Goal: Information Seeking & Learning: Check status

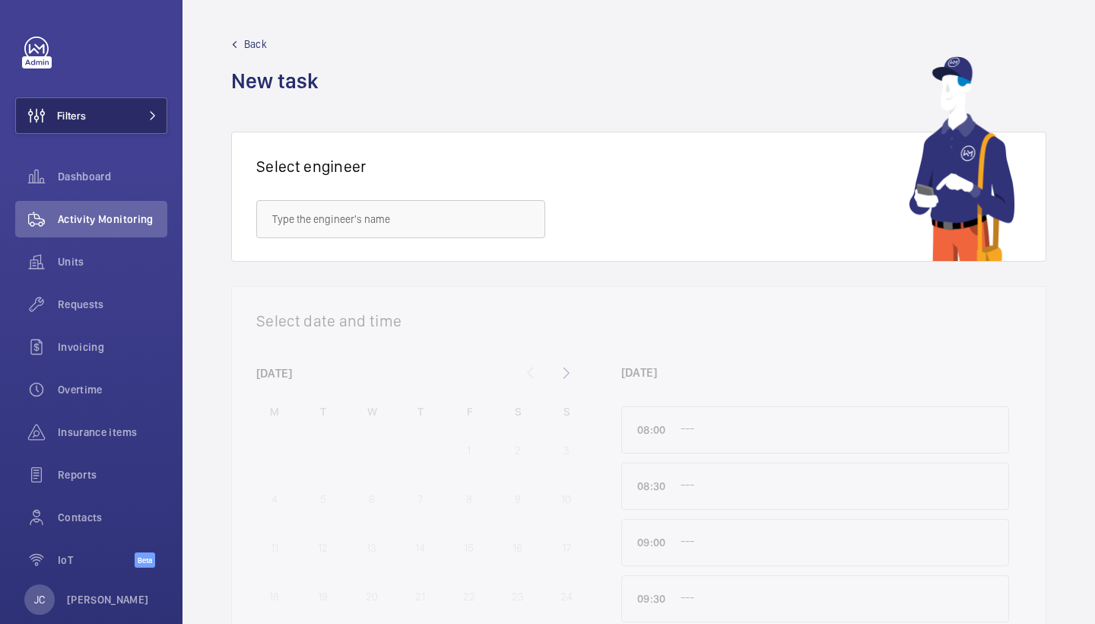
click at [135, 110] on button "Filters" at bounding box center [91, 115] width 152 height 37
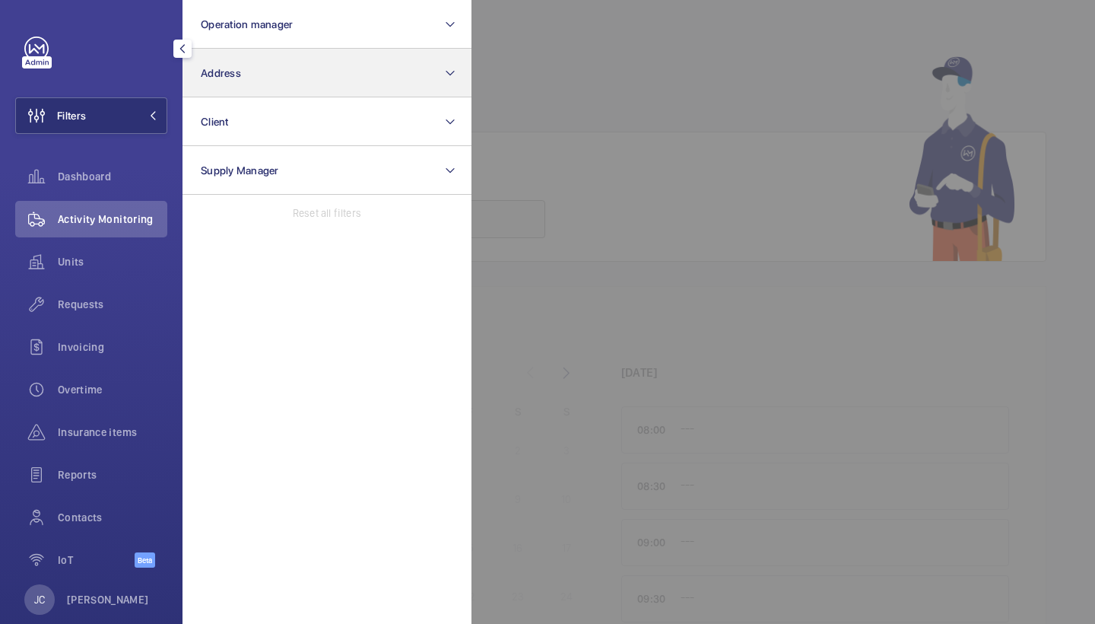
click at [281, 75] on button "Address" at bounding box center [327, 73] width 289 height 49
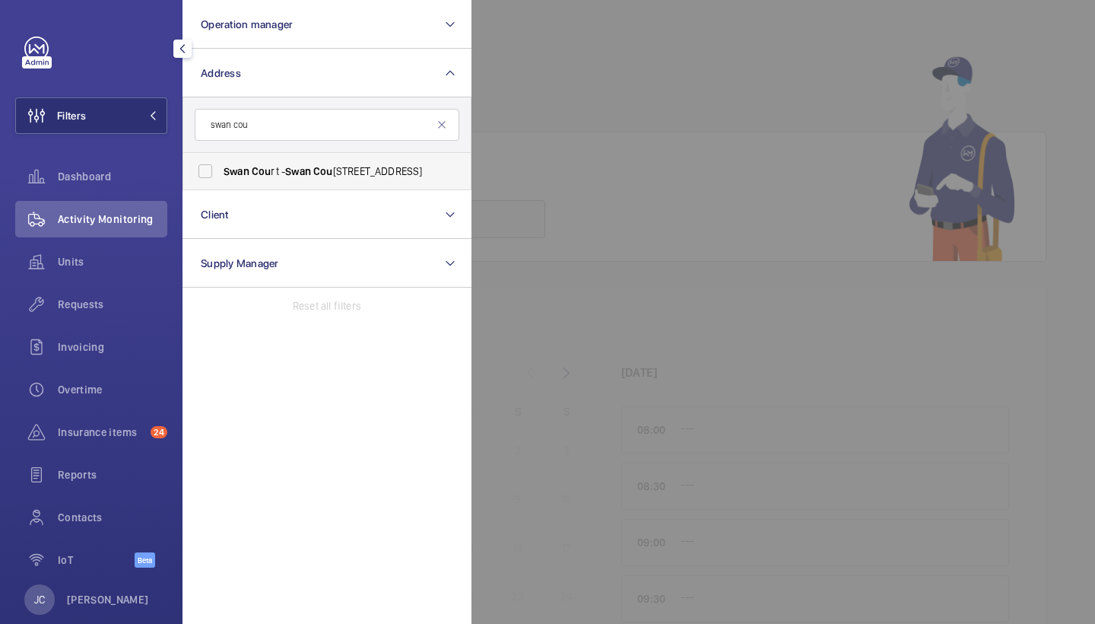
type input "swan cou"
click at [327, 181] on label "Swan Cou rt - [GEOGRAPHIC_DATA] 4JS" at bounding box center [315, 171] width 265 height 37
click at [221, 181] on input "Swan Cou rt - [GEOGRAPHIC_DATA] 4JS" at bounding box center [205, 171] width 30 height 30
checkbox input "true"
click at [104, 303] on span "Requests" at bounding box center [113, 304] width 110 height 15
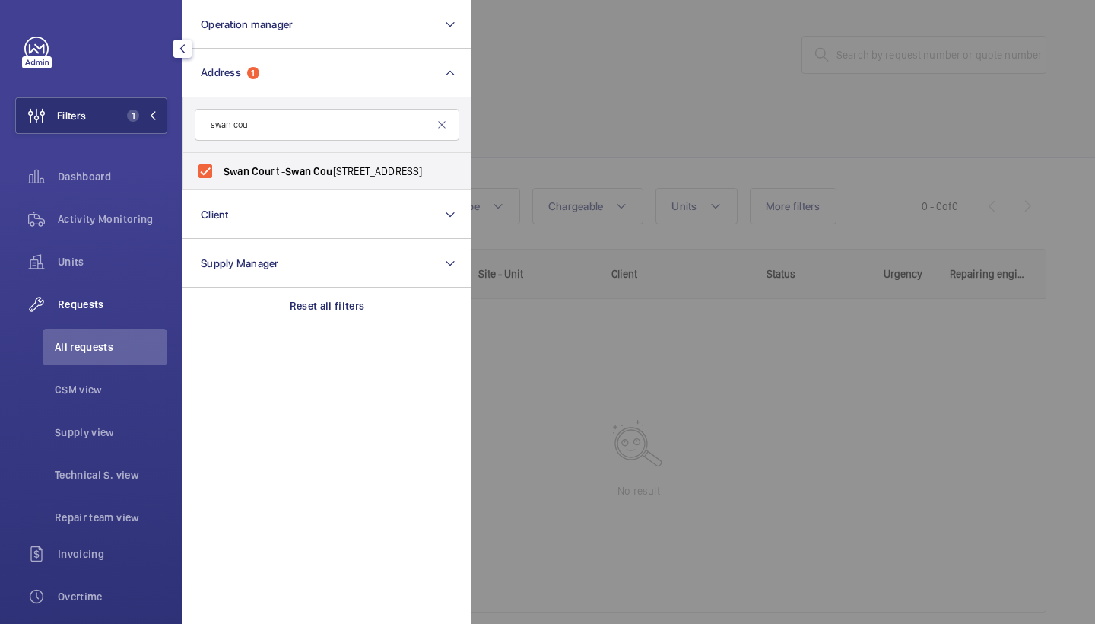
click at [732, 97] on div at bounding box center [1018, 312] width 1095 height 624
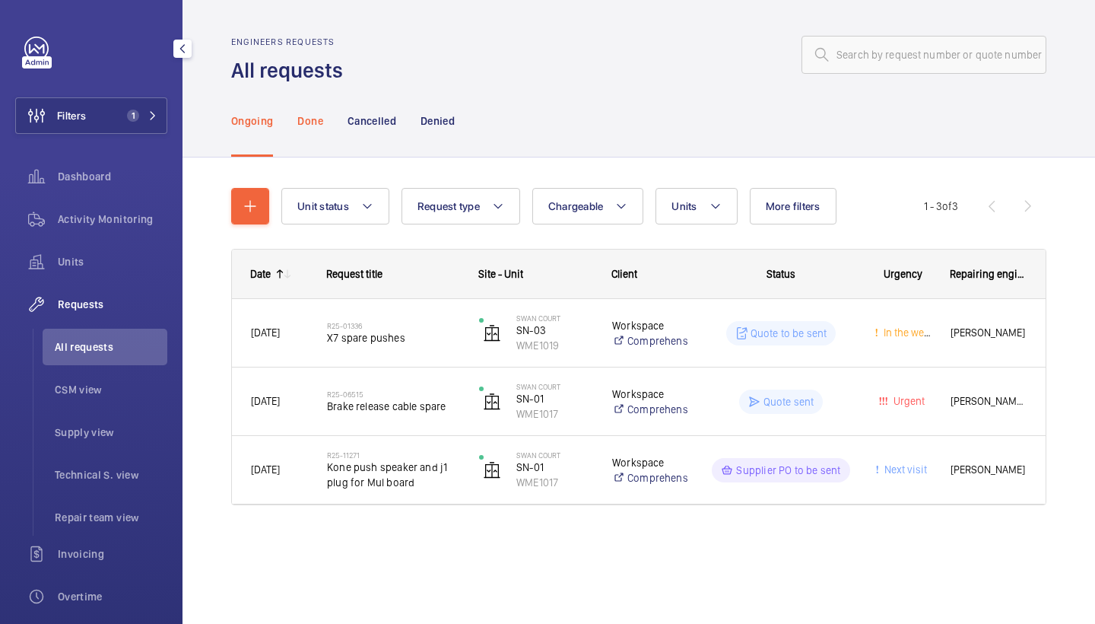
click at [310, 121] on p "Done" at bounding box center [309, 120] width 25 height 15
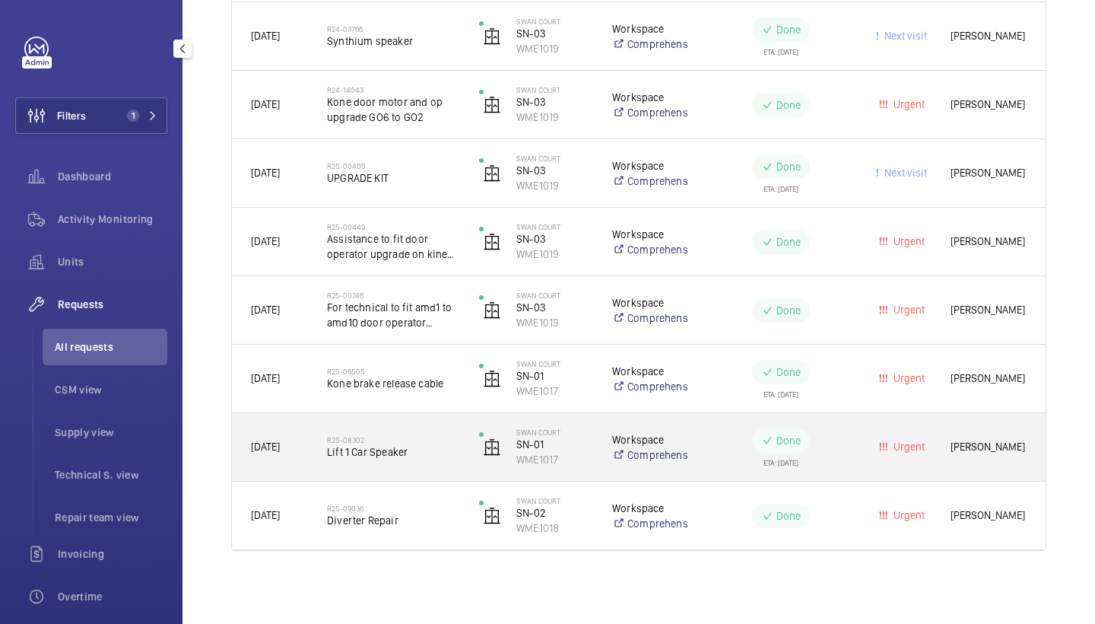
scroll to position [1255, 0]
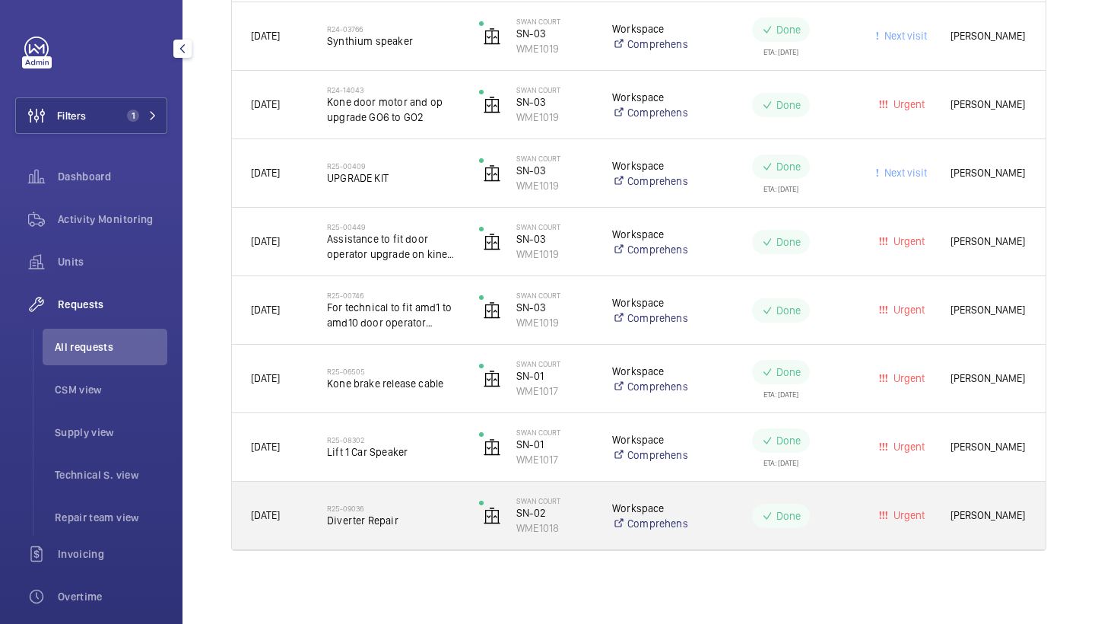
click at [381, 515] on span "Diverter Repair" at bounding box center [393, 520] width 132 height 15
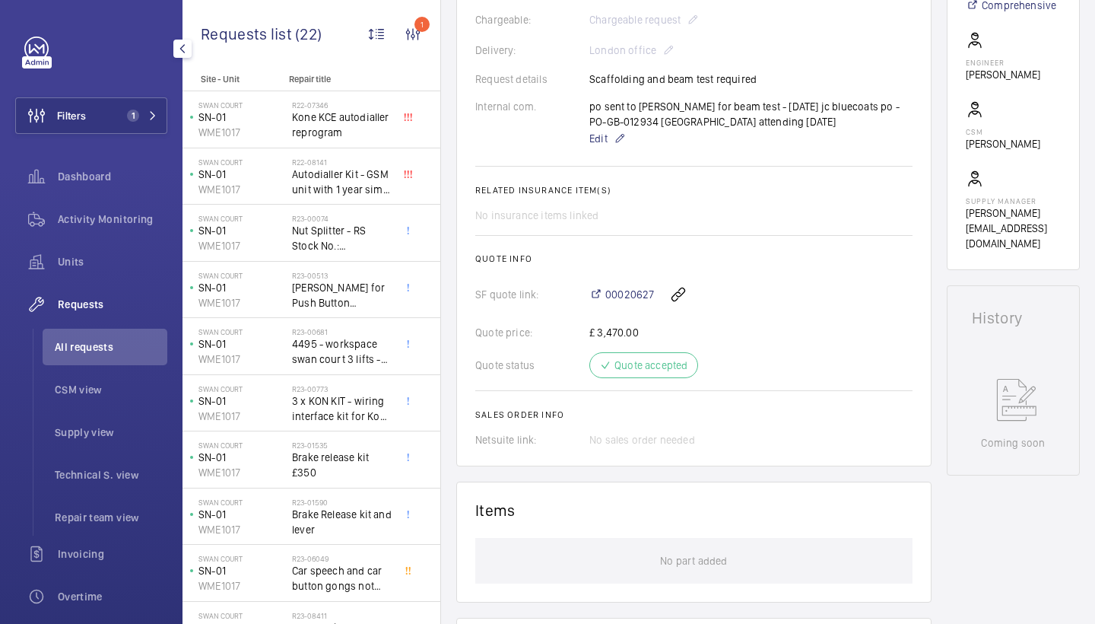
scroll to position [570, 0]
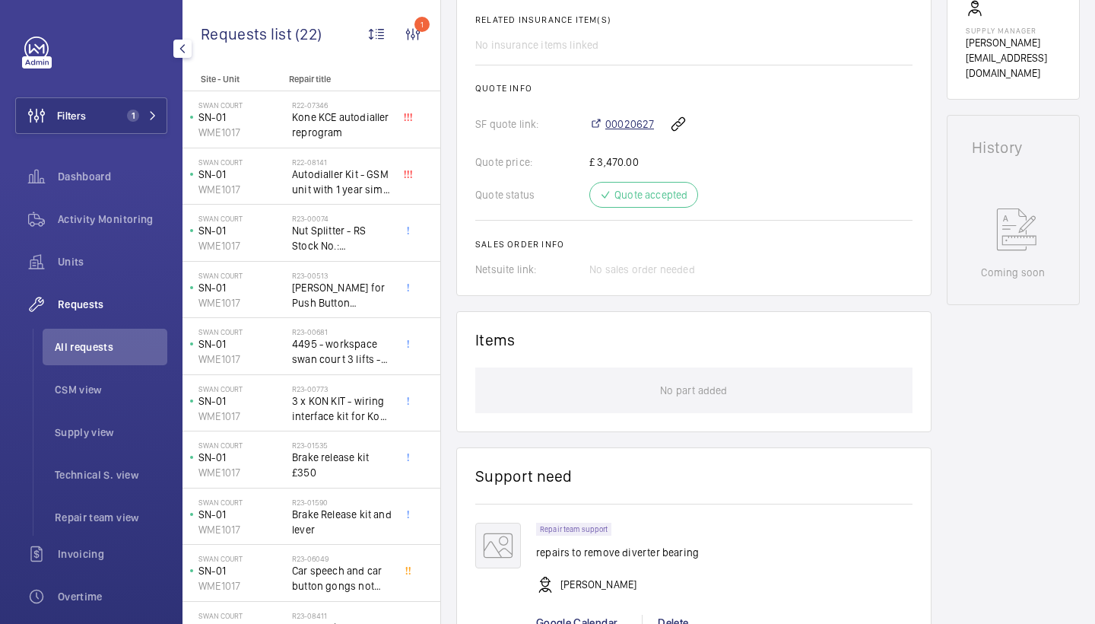
click at [625, 126] on span "00020627" at bounding box center [629, 123] width 49 height 15
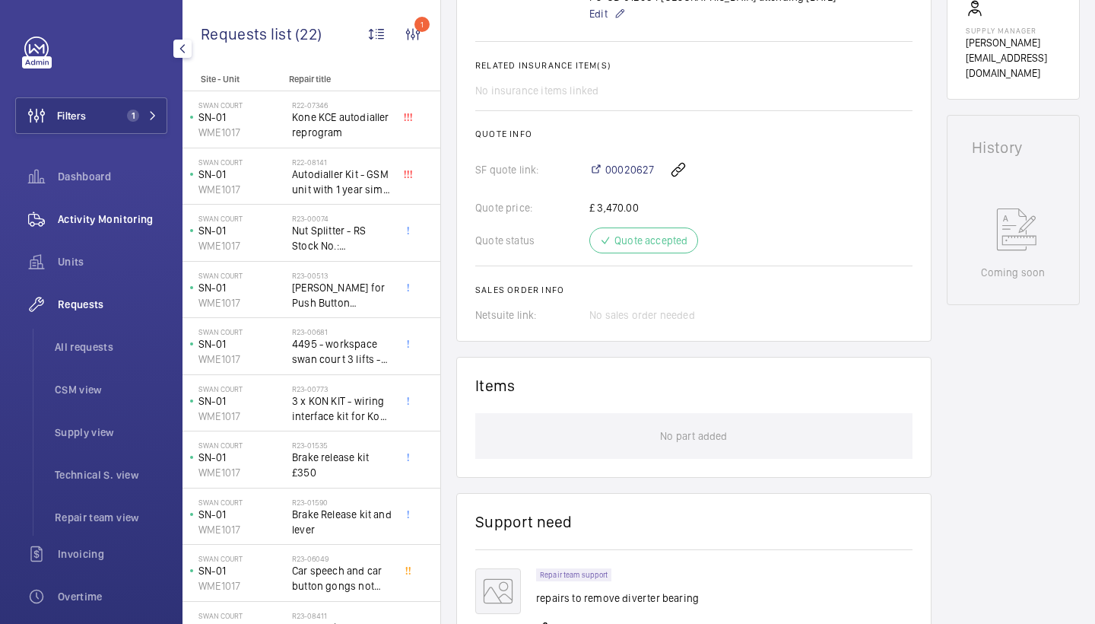
click at [119, 216] on span "Activity Monitoring" at bounding box center [113, 218] width 110 height 15
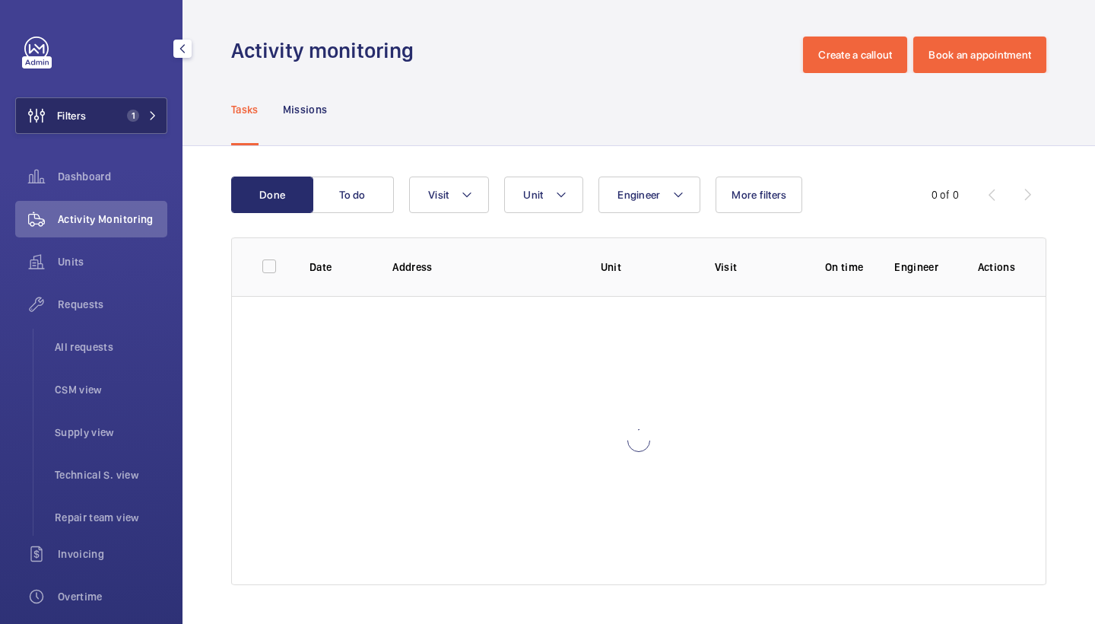
click at [119, 127] on button "Filters 1" at bounding box center [91, 115] width 152 height 37
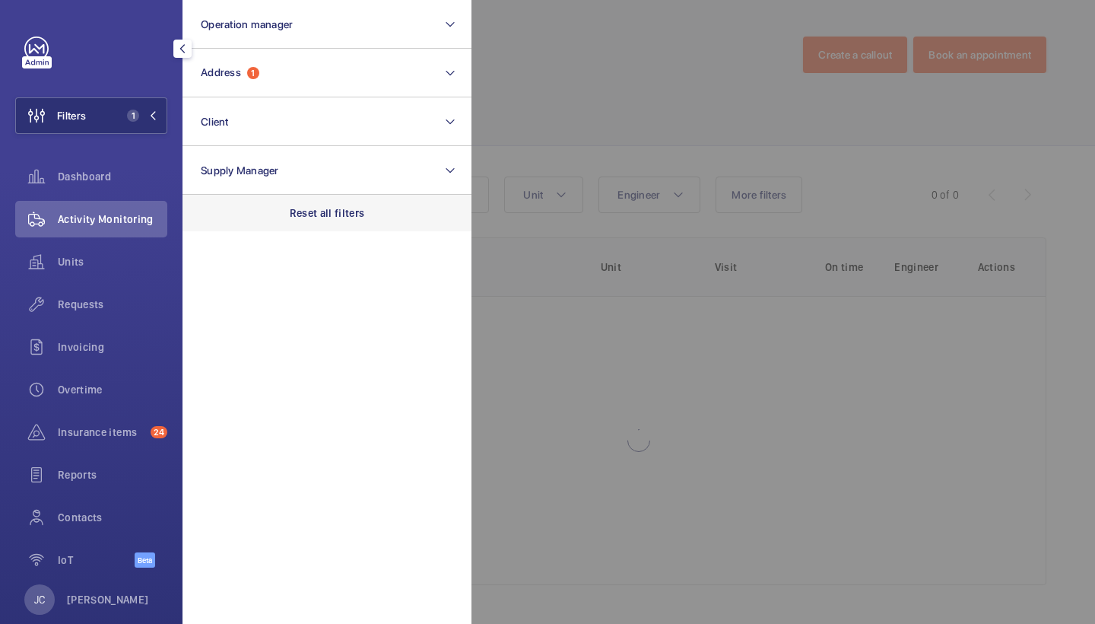
click at [322, 216] on p "Reset all filters" at bounding box center [327, 212] width 75 height 15
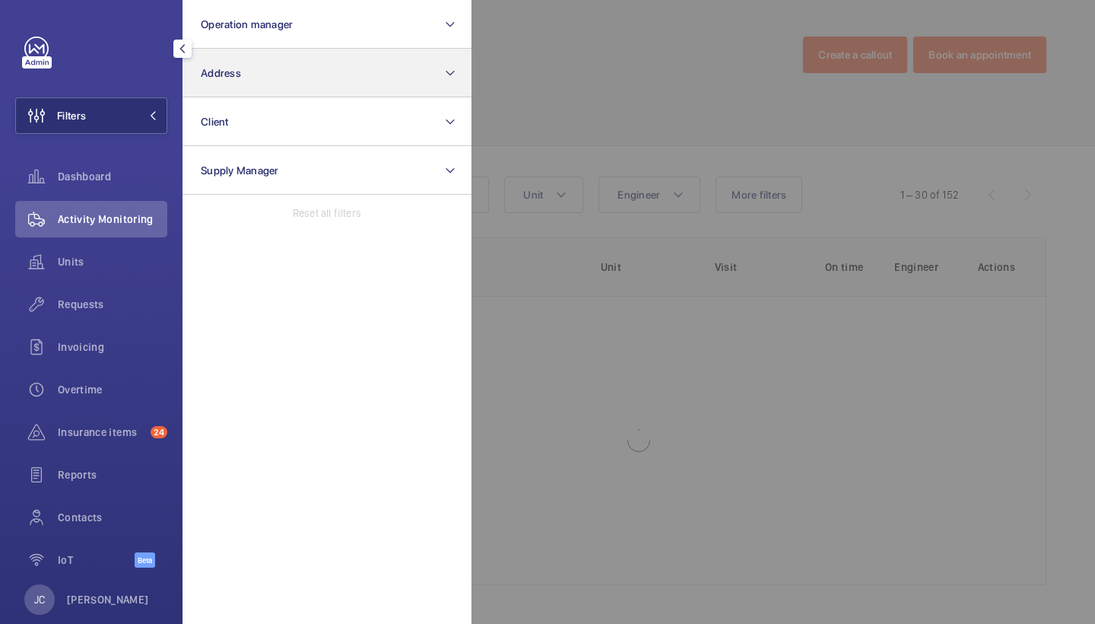
click at [313, 67] on button "Address" at bounding box center [327, 73] width 289 height 49
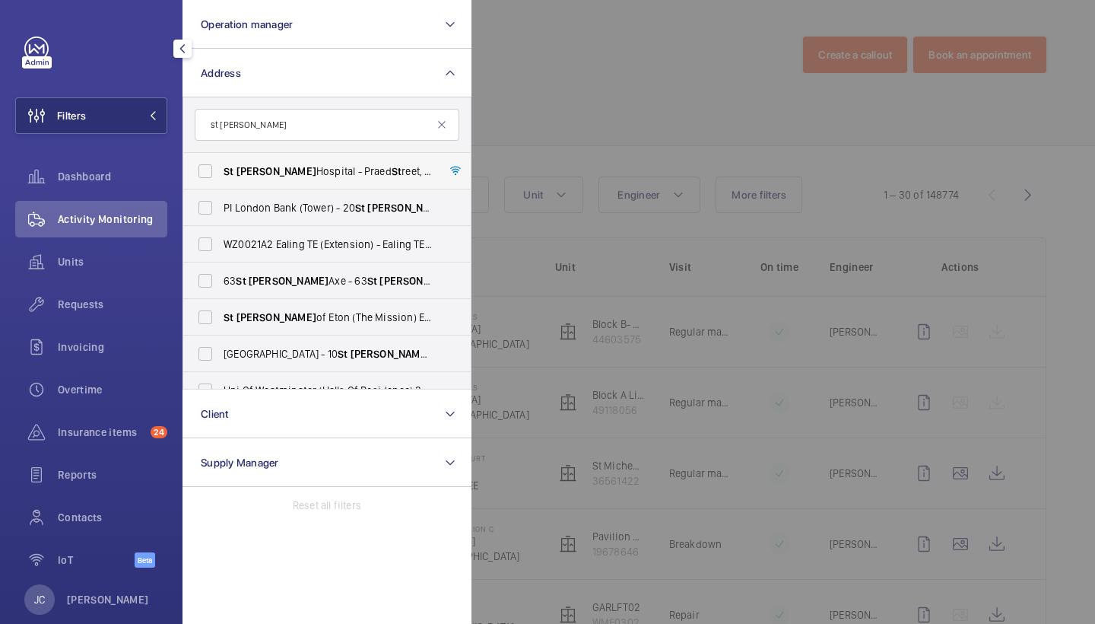
type input "st [PERSON_NAME]"
click at [392, 165] on span "St" at bounding box center [397, 171] width 10 height 12
click at [221, 165] on input "[GEOGRAPHIC_DATA][PERSON_NAME][STREET_ADDRESS]" at bounding box center [205, 171] width 30 height 30
checkbox input "true"
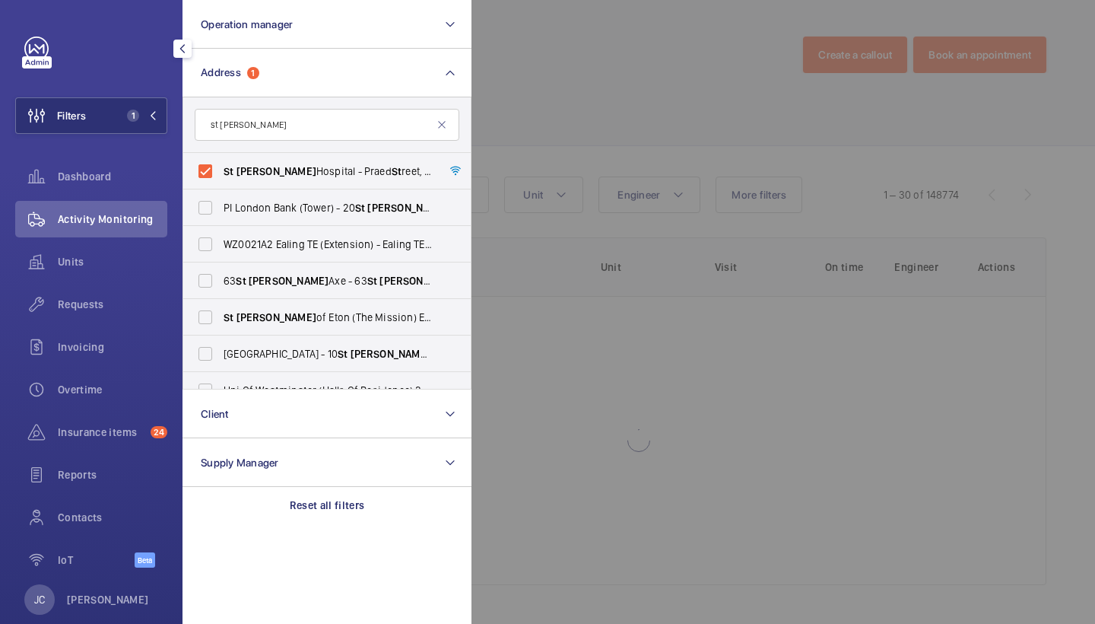
click at [541, 75] on div at bounding box center [1018, 312] width 1095 height 624
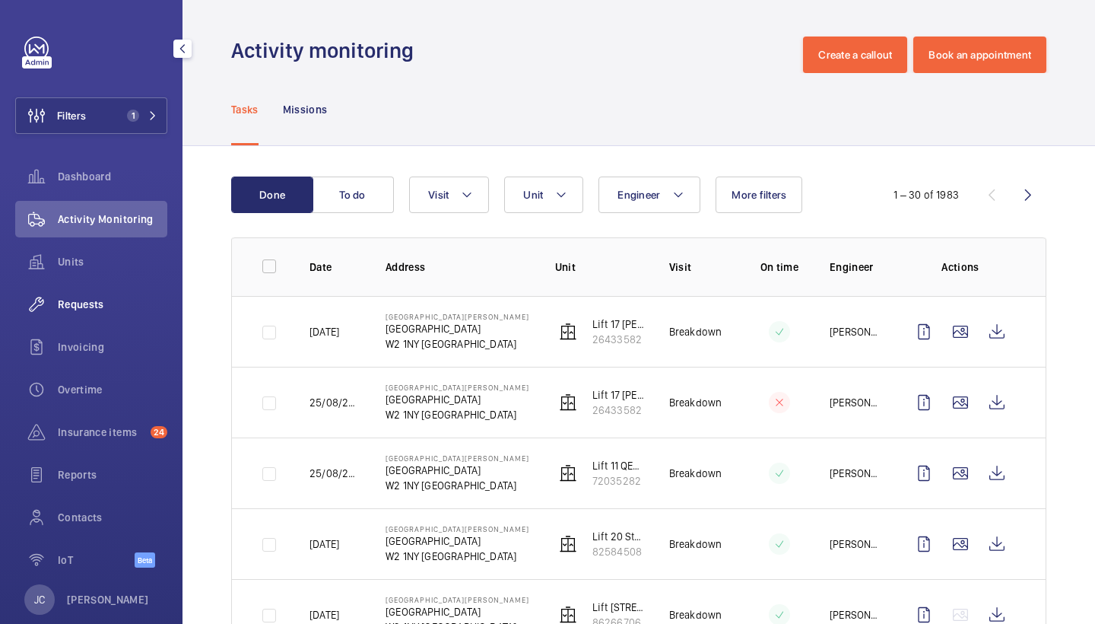
click at [88, 315] on div "Requests" at bounding box center [91, 304] width 152 height 37
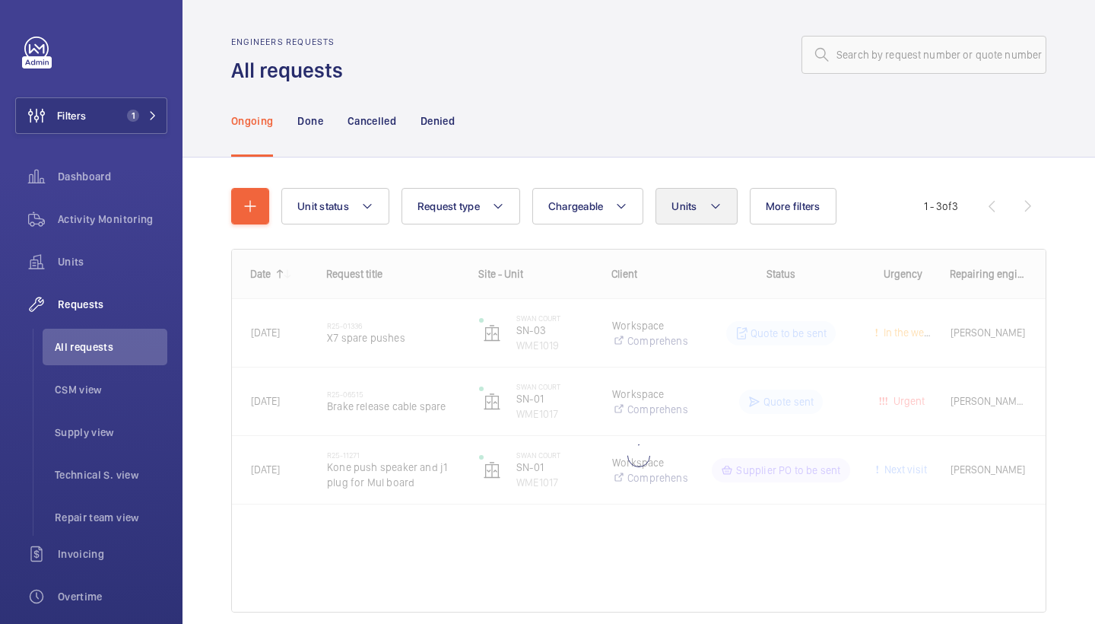
click at [707, 193] on button "Units" at bounding box center [696, 206] width 81 height 37
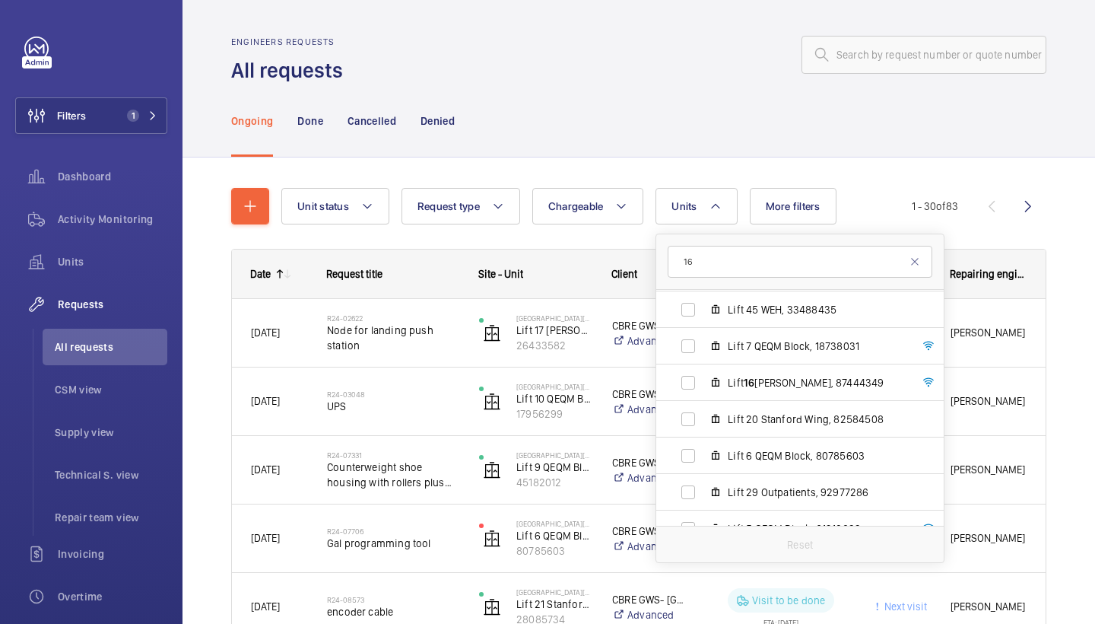
scroll to position [770, 0]
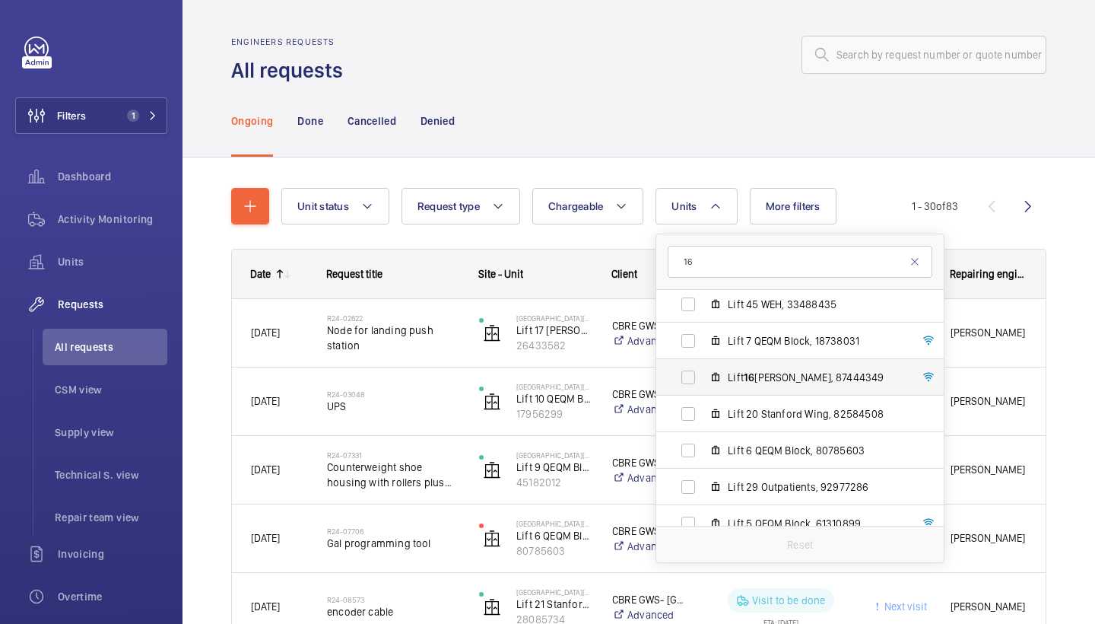
type input "16"
click at [763, 390] on label "Lift 16 [PERSON_NAME], 87444349" at bounding box center [787, 377] width 263 height 37
click at [703, 390] on input "Lift 16 [PERSON_NAME], 87444349" at bounding box center [688, 377] width 30 height 30
checkbox input "true"
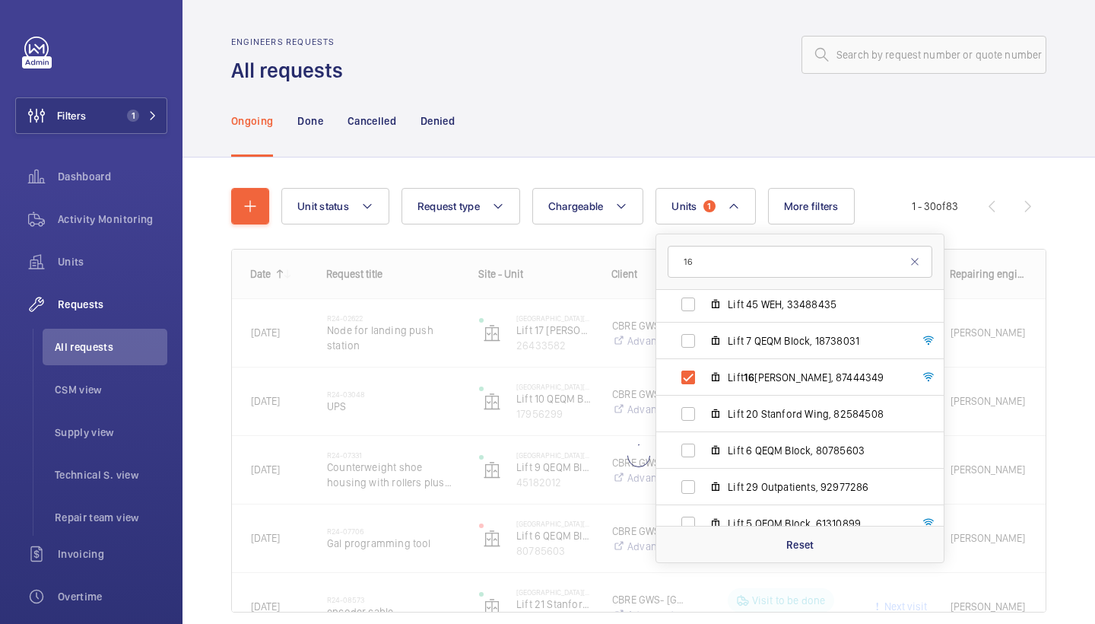
click at [671, 88] on div "Ongoing Done Cancelled Denied" at bounding box center [638, 120] width 815 height 72
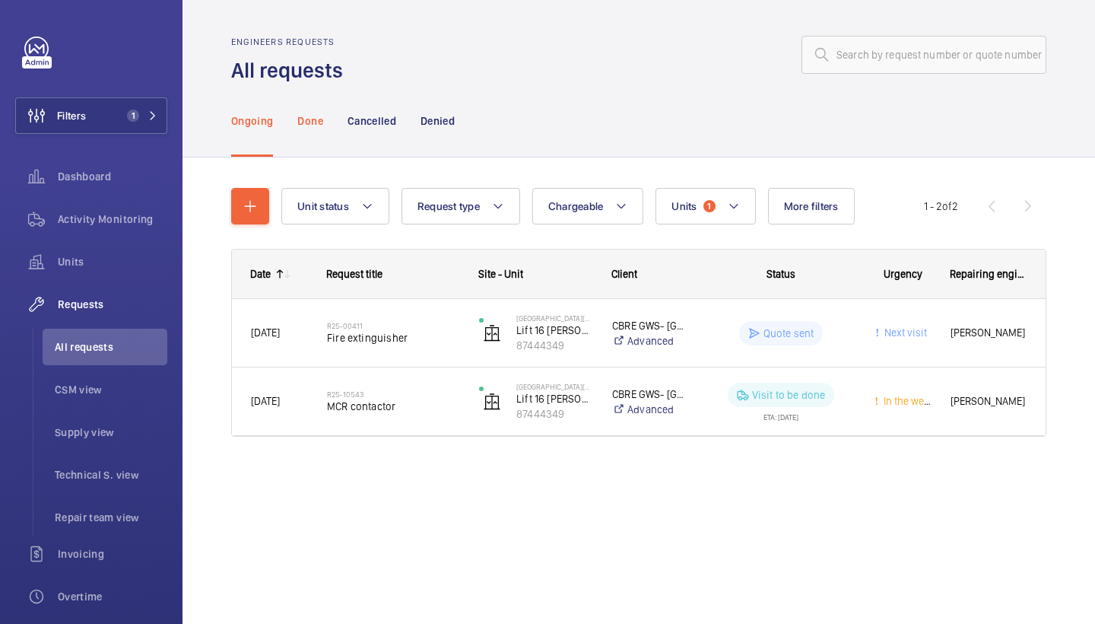
click at [307, 131] on div "Done" at bounding box center [309, 120] width 25 height 72
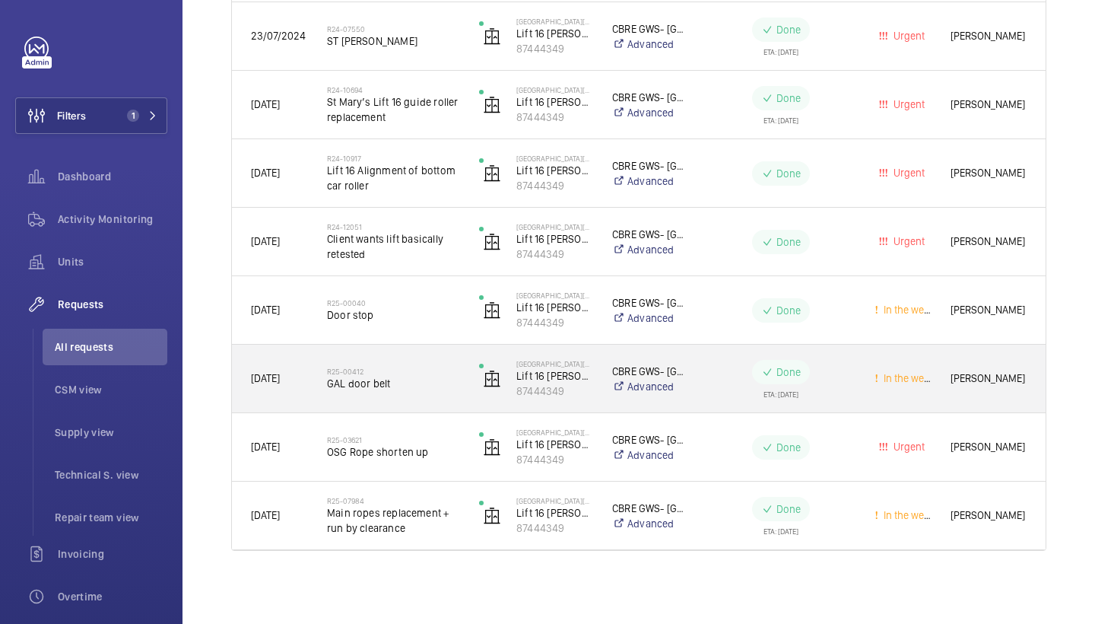
scroll to position [760, 0]
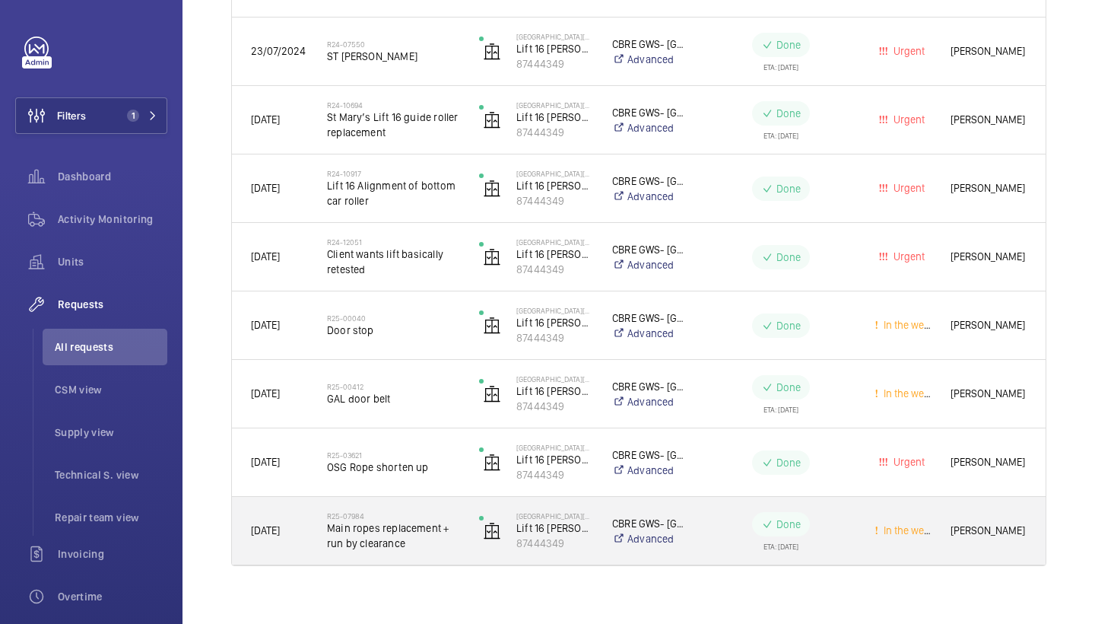
click at [382, 526] on span "Main ropes replacement + run by clearance" at bounding box center [393, 535] width 132 height 30
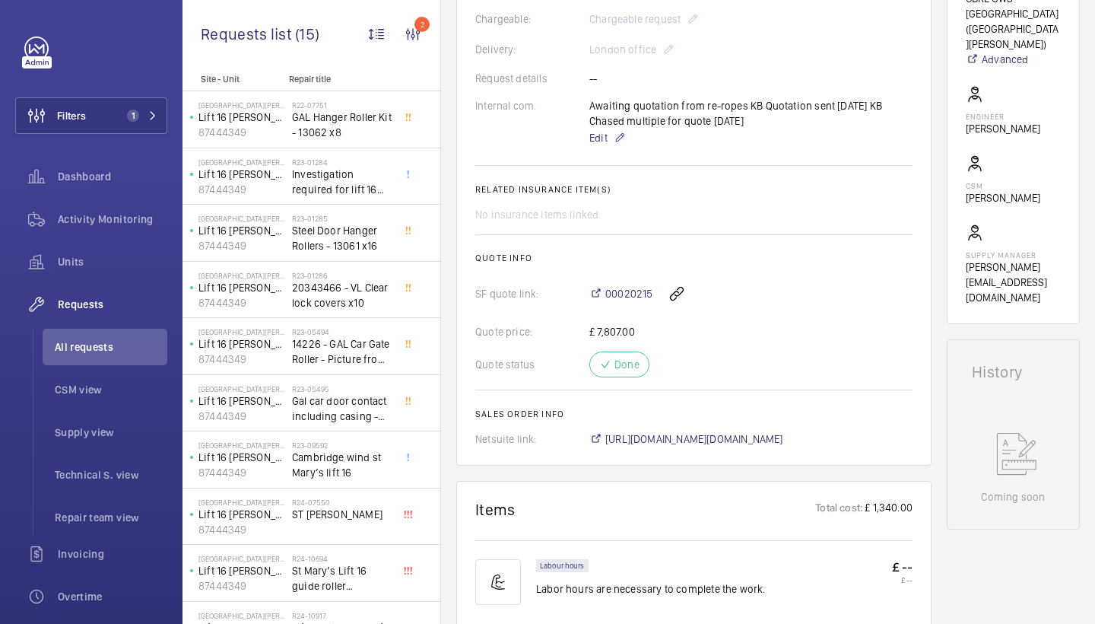
scroll to position [484, 0]
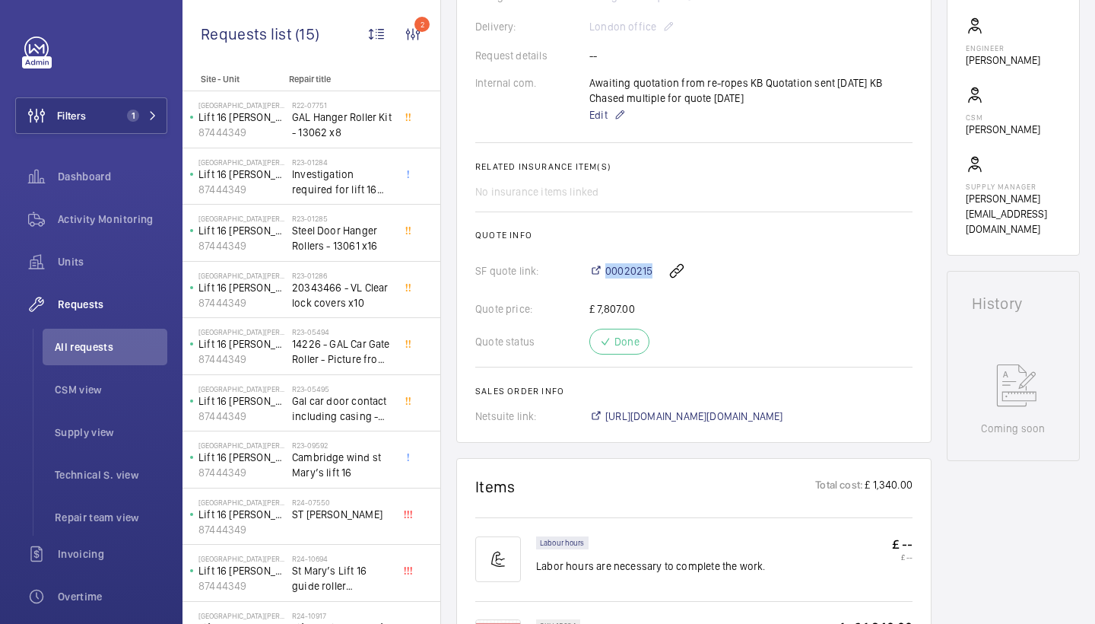
drag, startPoint x: 587, startPoint y: 281, endPoint x: 639, endPoint y: 285, distance: 51.9
click at [639, 285] on div "SF quote link: 00020215" at bounding box center [693, 270] width 437 height 37
copy link "00020215"
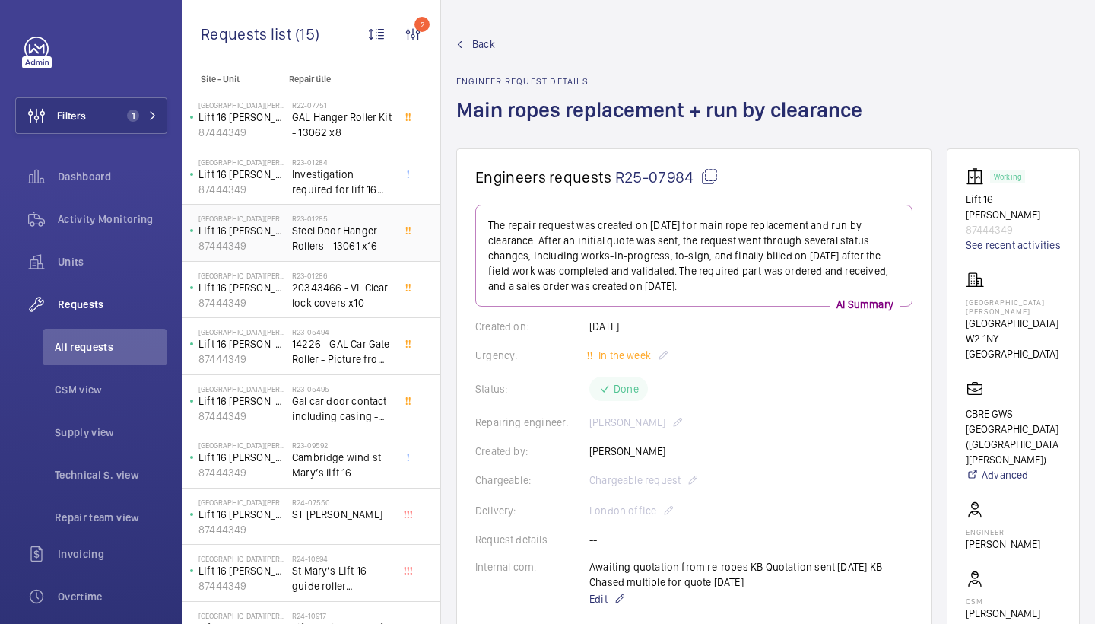
scroll to position [0, 0]
click at [141, 212] on span "Activity Monitoring" at bounding box center [113, 218] width 110 height 15
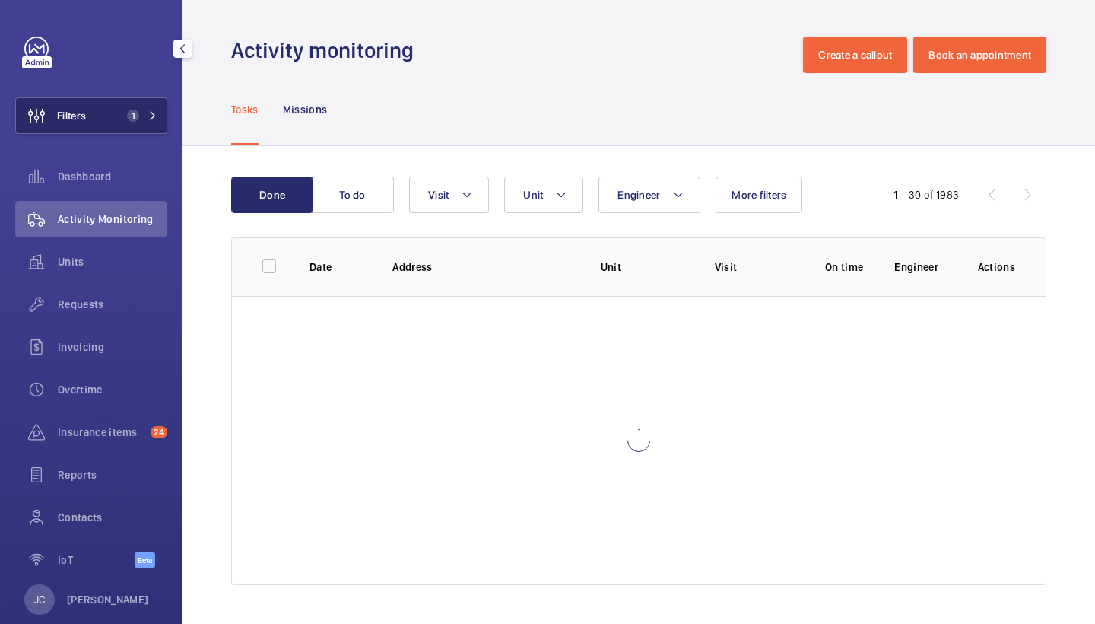
click at [138, 121] on span "1" at bounding box center [130, 116] width 18 height 12
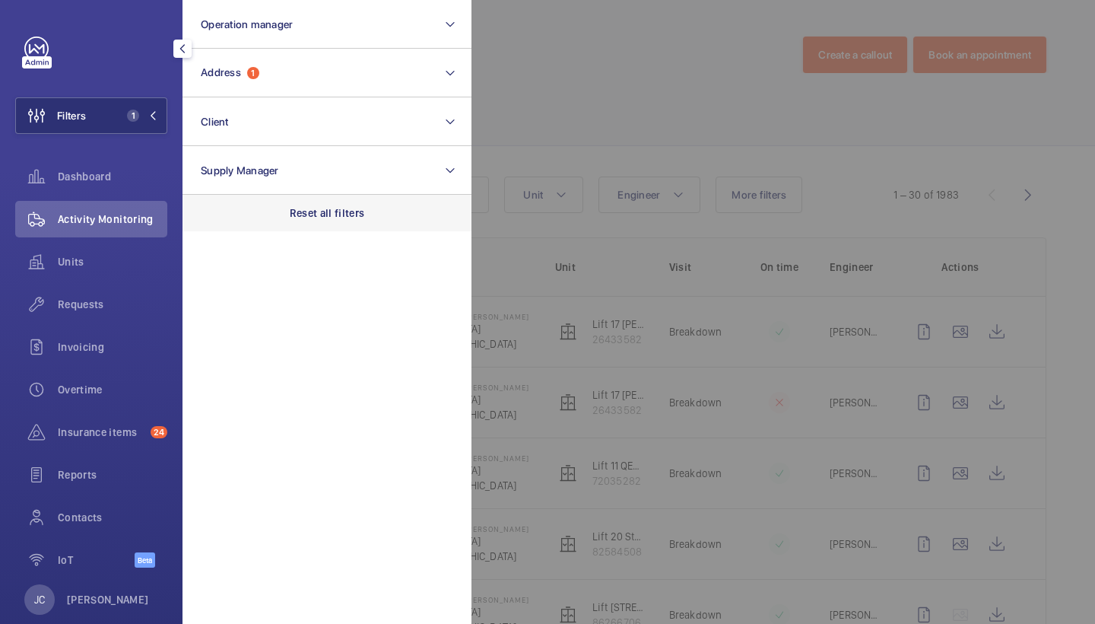
click at [322, 207] on p "Reset all filters" at bounding box center [327, 212] width 75 height 15
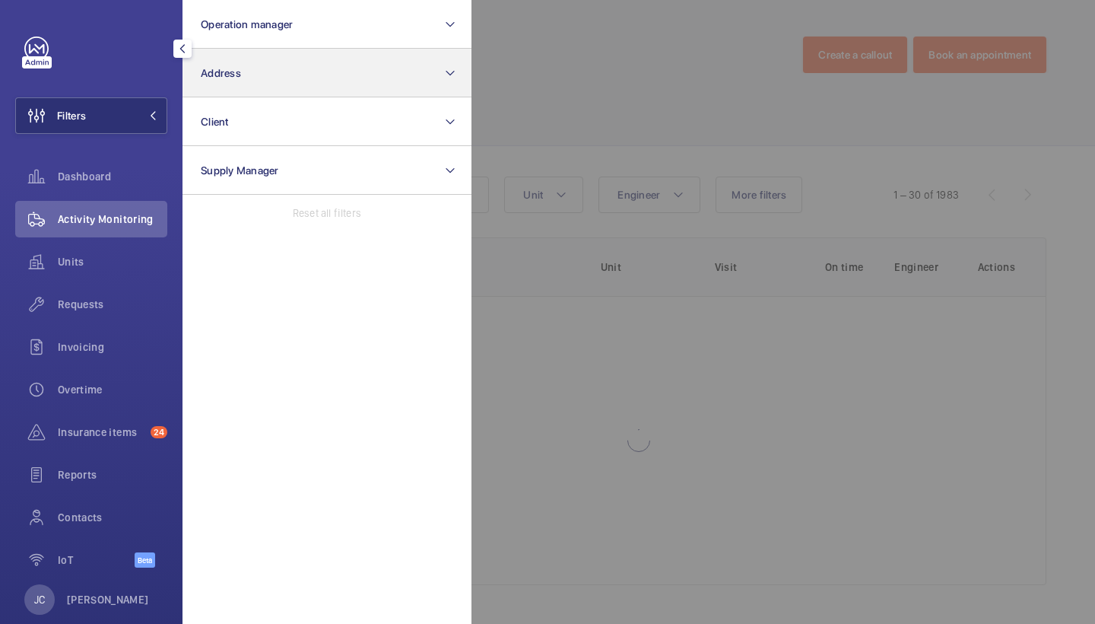
click at [298, 77] on button "Address" at bounding box center [327, 73] width 289 height 49
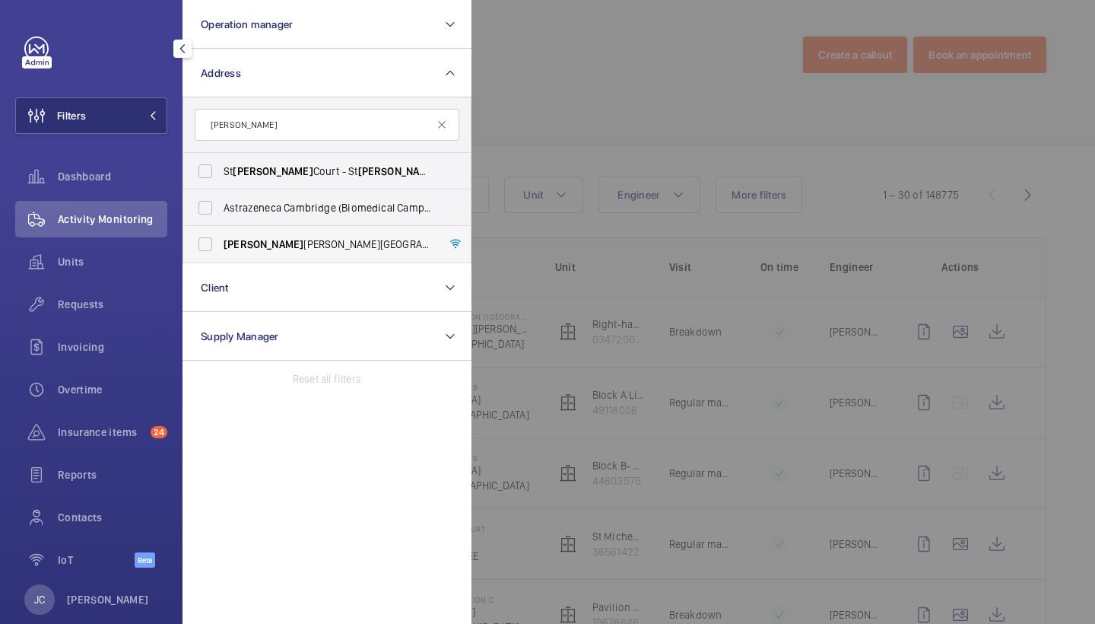
type input "[PERSON_NAME]"
click at [331, 247] on span "[PERSON_NAME][GEOGRAPHIC_DATA] - [STREET_ADDRESS]" at bounding box center [328, 244] width 209 height 15
click at [221, 247] on input "[PERSON_NAME][GEOGRAPHIC_DATA] - [STREET_ADDRESS]" at bounding box center [205, 244] width 30 height 30
checkbox input "true"
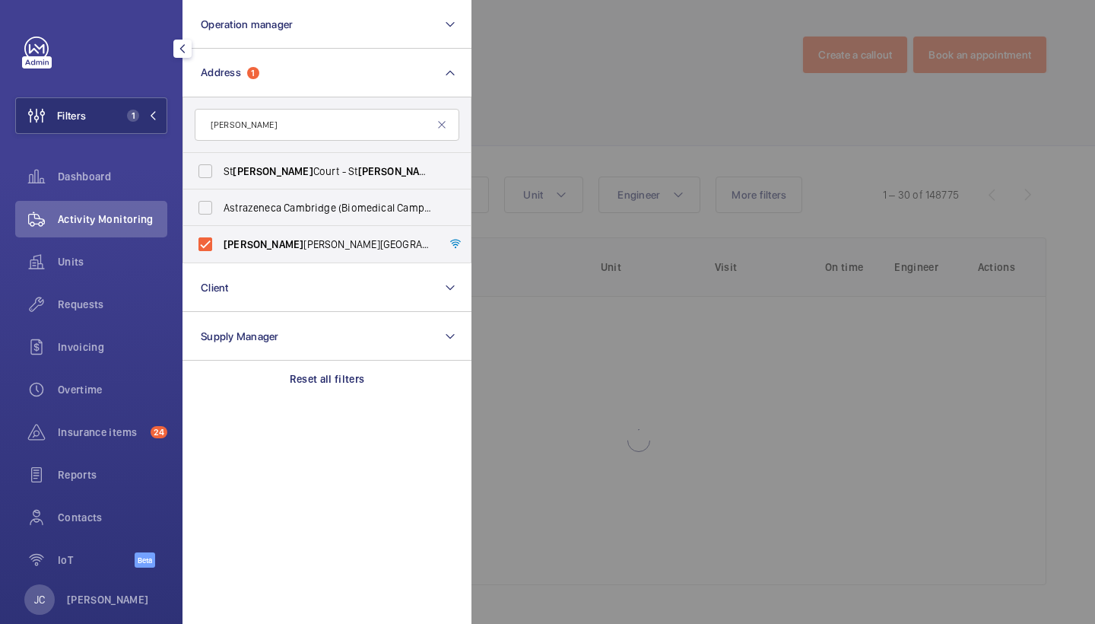
click at [550, 125] on div at bounding box center [1018, 312] width 1095 height 624
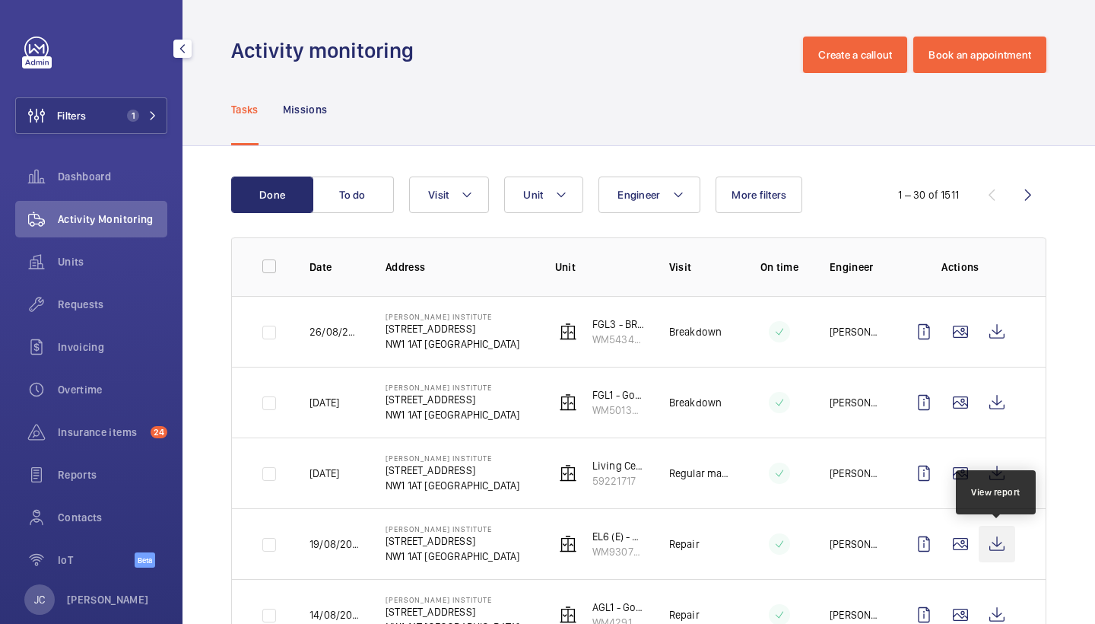
click at [994, 533] on wm-front-icon-button at bounding box center [997, 543] width 37 height 37
click at [459, 178] on button "Visit" at bounding box center [449, 194] width 80 height 37
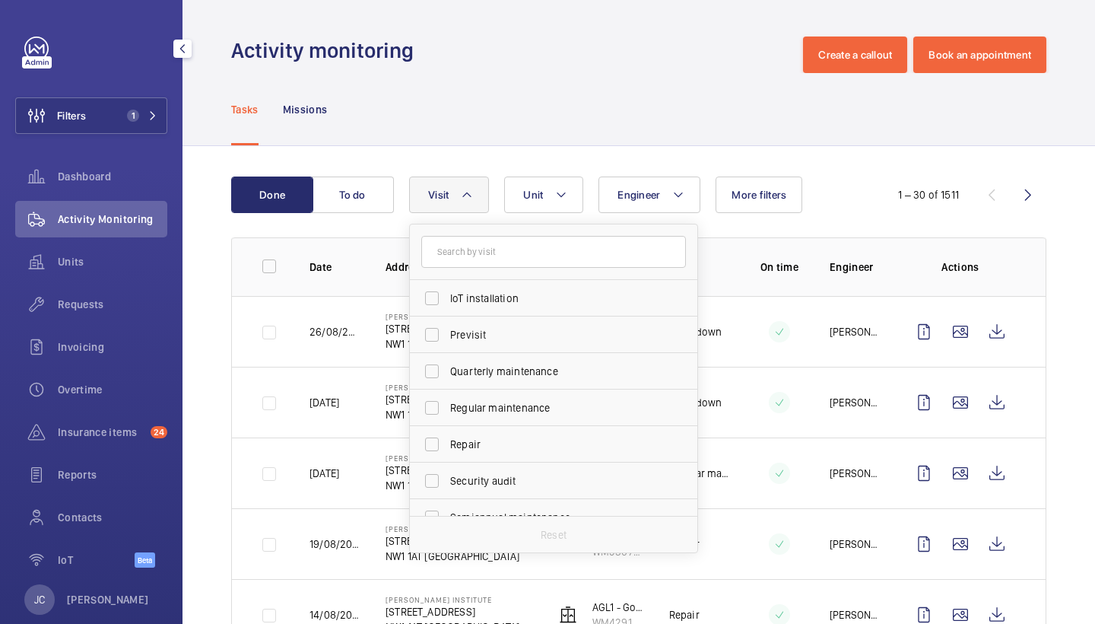
scroll to position [201, 0]
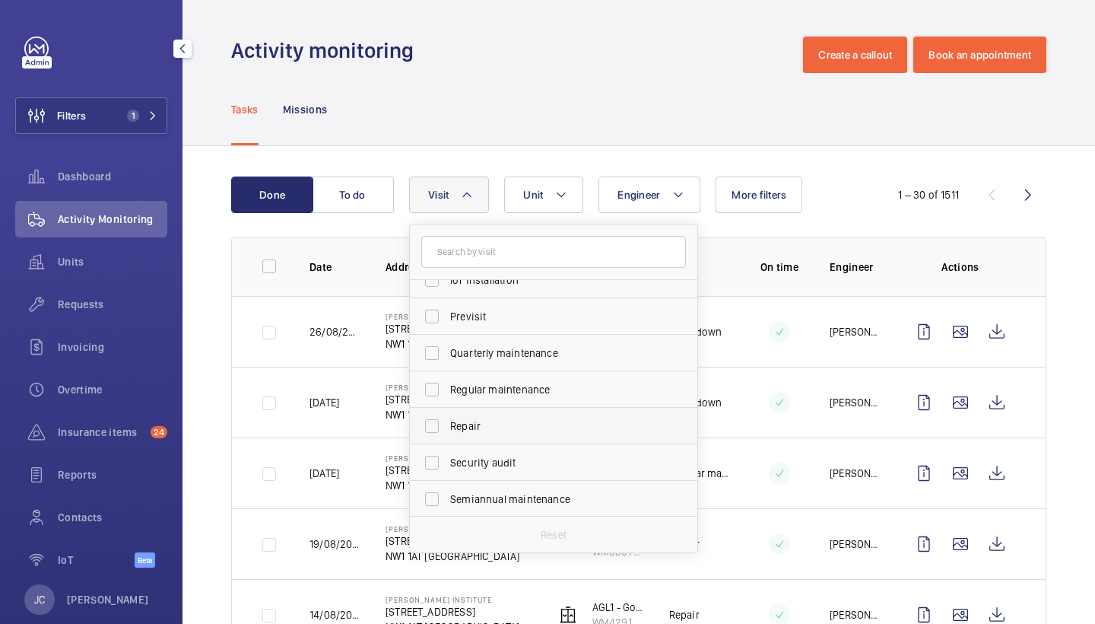
click at [490, 420] on span "Repair" at bounding box center [554, 425] width 209 height 15
click at [447, 420] on input "Repair" at bounding box center [432, 426] width 30 height 30
checkbox input "true"
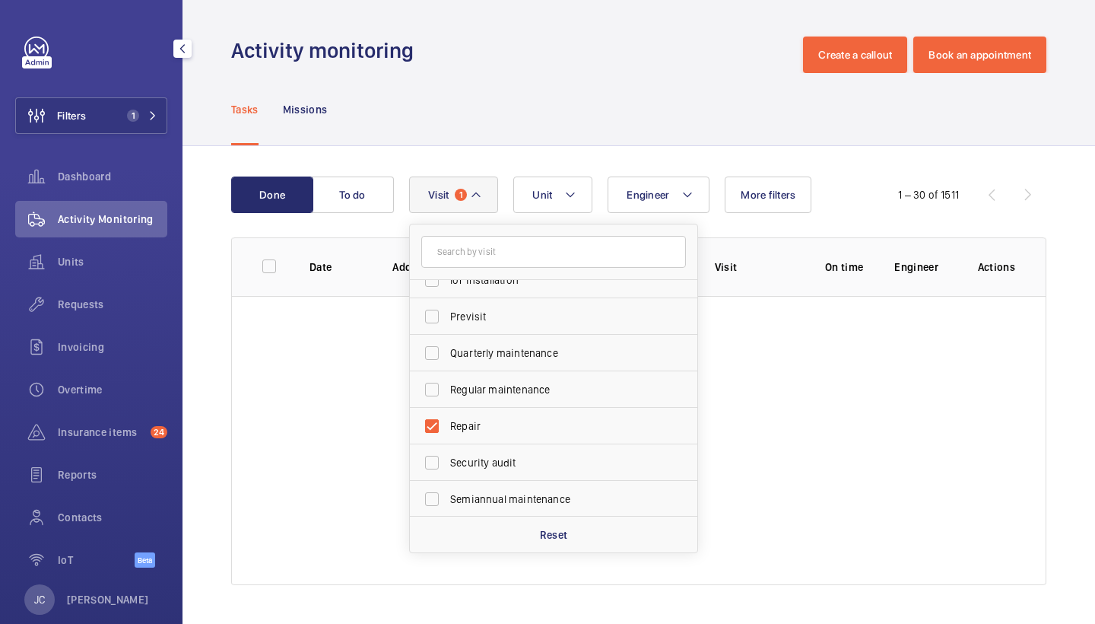
click at [614, 130] on div "Tasks Missions" at bounding box center [638, 109] width 815 height 72
